Goal: Information Seeking & Learning: Learn about a topic

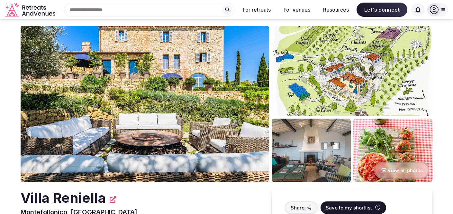
scroll to position [6, 0]
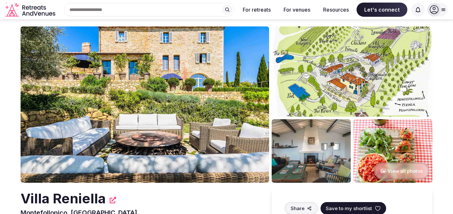
click at [304, 129] on img at bounding box center [311, 150] width 79 height 63
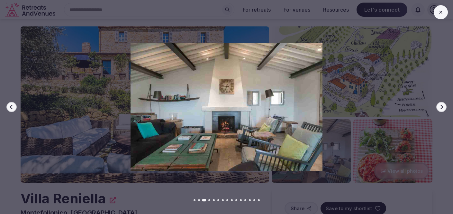
click at [439, 105] on icon "button" at bounding box center [441, 106] width 5 height 5
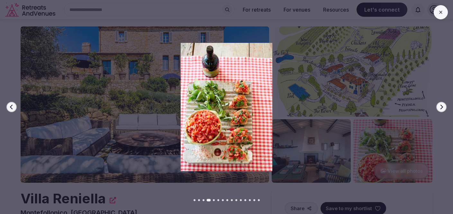
click at [439, 105] on icon "button" at bounding box center [441, 106] width 5 height 5
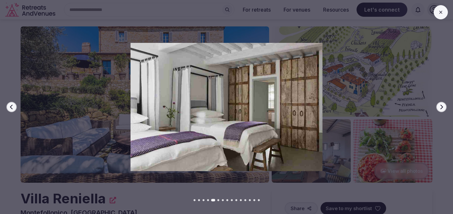
click at [439, 105] on icon "button" at bounding box center [441, 106] width 5 height 5
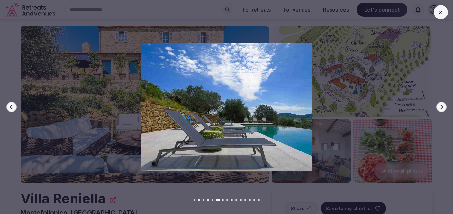
click at [439, 105] on icon "button" at bounding box center [441, 106] width 5 height 5
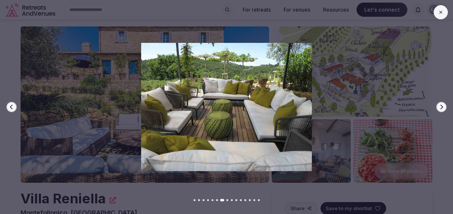
click at [439, 105] on icon "button" at bounding box center [441, 106] width 5 height 5
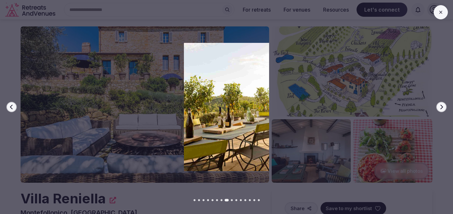
click at [439, 105] on icon "button" at bounding box center [441, 106] width 5 height 5
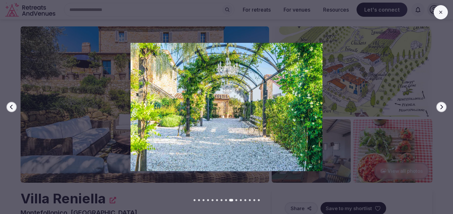
click at [439, 105] on icon "button" at bounding box center [441, 106] width 5 height 5
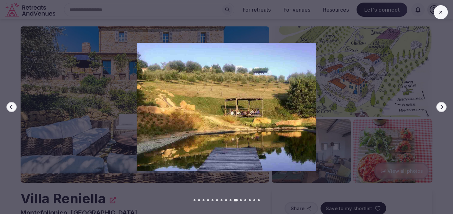
click at [439, 105] on icon "button" at bounding box center [441, 106] width 5 height 5
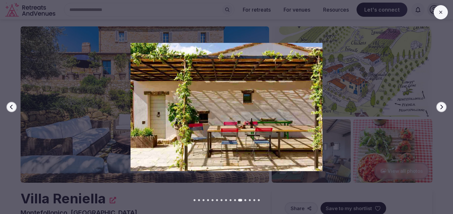
click at [439, 105] on icon "button" at bounding box center [441, 106] width 5 height 5
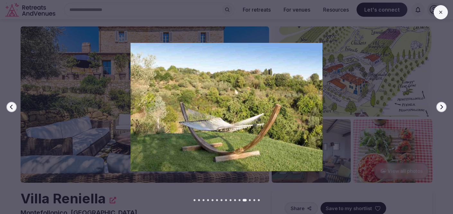
click at [439, 105] on icon "button" at bounding box center [441, 106] width 5 height 5
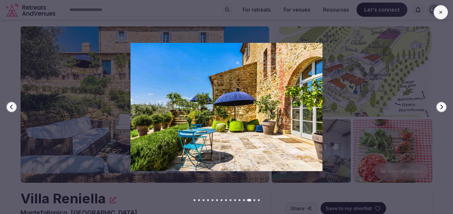
click at [439, 105] on icon "button" at bounding box center [441, 106] width 5 height 5
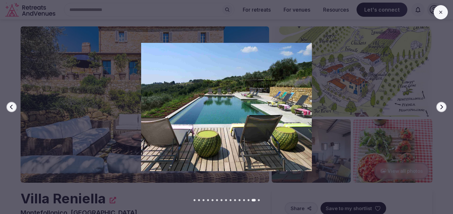
click at [439, 105] on icon "button" at bounding box center [441, 106] width 5 height 5
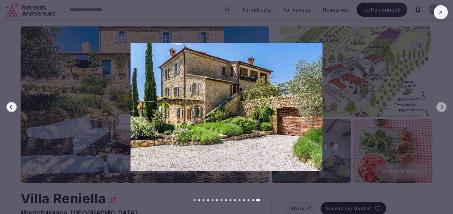
click at [442, 12] on icon at bounding box center [441, 12] width 5 height 5
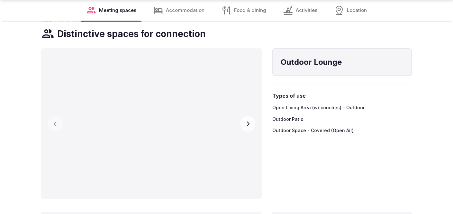
scroll to position [894, 0]
